Goal: Information Seeking & Learning: Learn about a topic

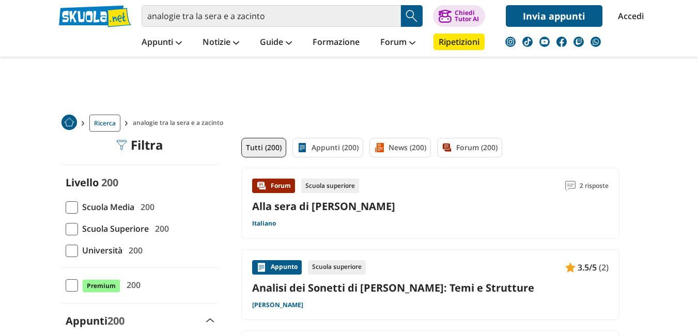
click at [72, 207] on span at bounding box center [72, 207] width 12 height 12
click at [66, 207] on input "Scuola Media 200" at bounding box center [66, 207] width 0 height 0
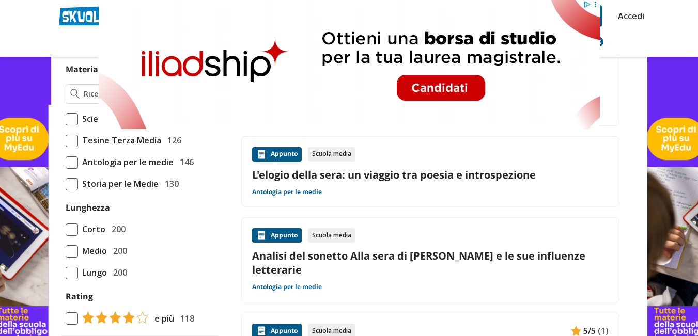
scroll to position [413, 0]
